Goal: Book appointment/travel/reservation

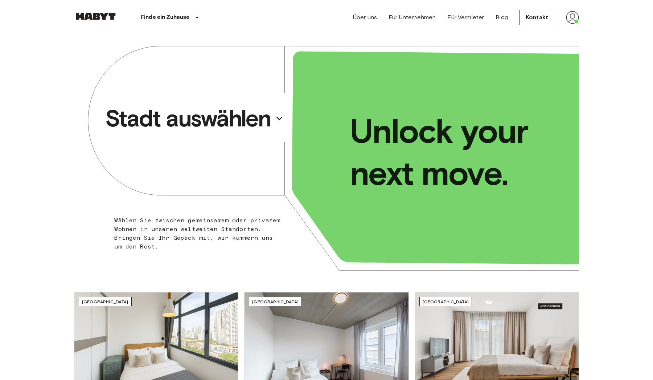
click at [245, 117] on p "Stadt auswählen" at bounding box center [188, 118] width 166 height 29
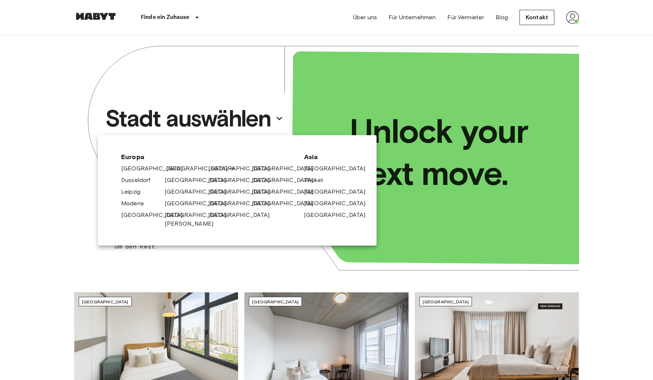
click at [177, 170] on link "[GEOGRAPHIC_DATA]" at bounding box center [200, 168] width 69 height 9
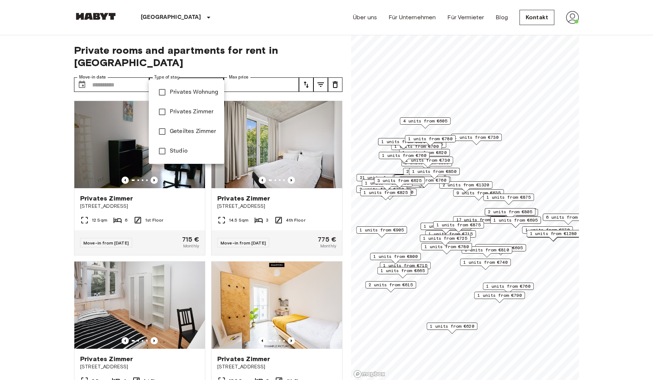
click at [135, 76] on div at bounding box center [326, 190] width 653 height 380
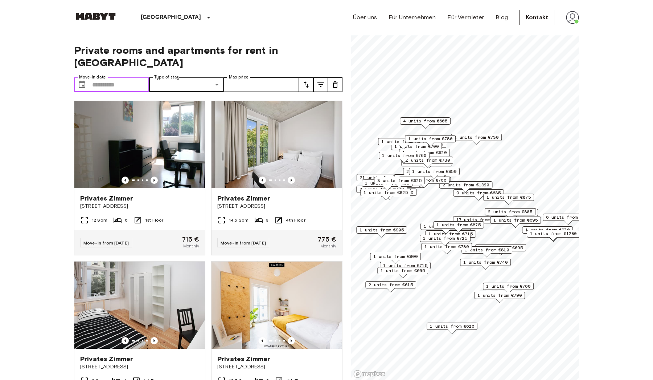
click at [114, 77] on input "Move-in date" at bounding box center [120, 84] width 57 height 15
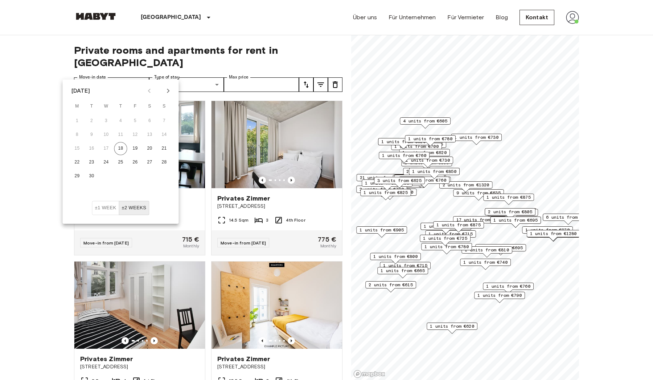
click at [169, 90] on icon "Next month" at bounding box center [168, 90] width 9 height 9
click at [152, 122] on button "1" at bounding box center [149, 120] width 13 height 13
type input "**********"
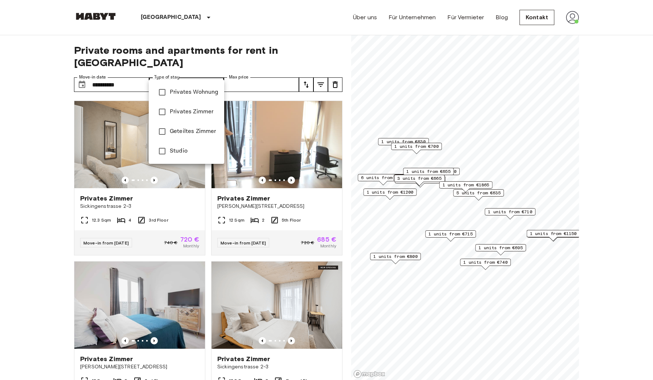
click at [197, 42] on div at bounding box center [326, 190] width 653 height 380
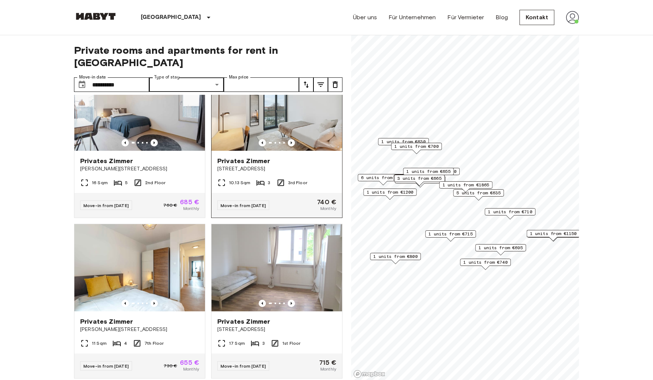
scroll to position [2695, 0]
